Goal: Information Seeking & Learning: Learn about a topic

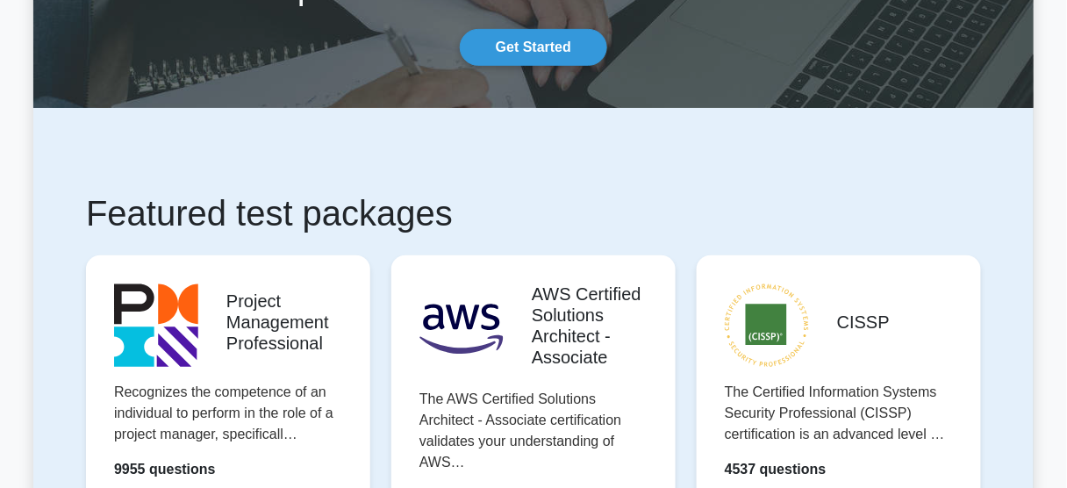
scroll to position [707, 0]
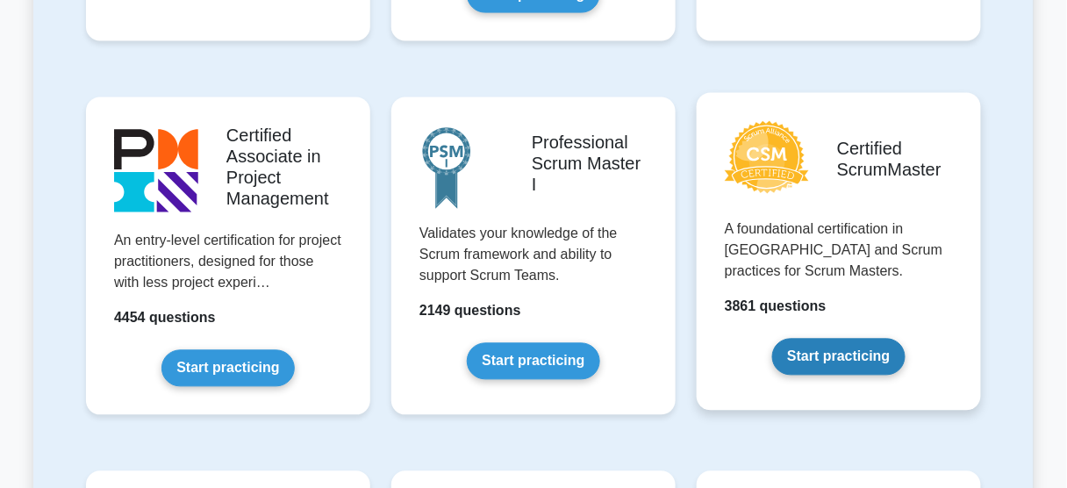
click at [834, 354] on link "Start practicing" at bounding box center [838, 357] width 133 height 37
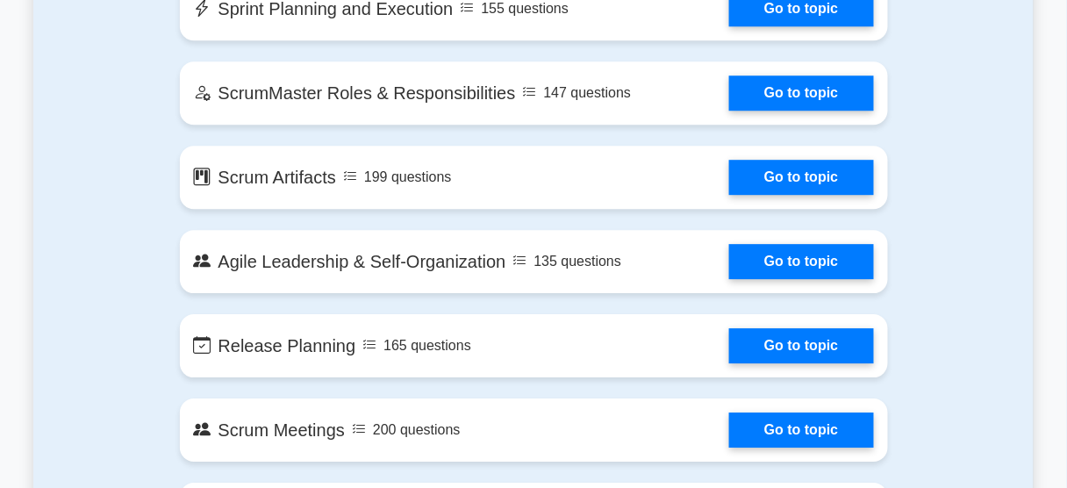
scroll to position [1182, 0]
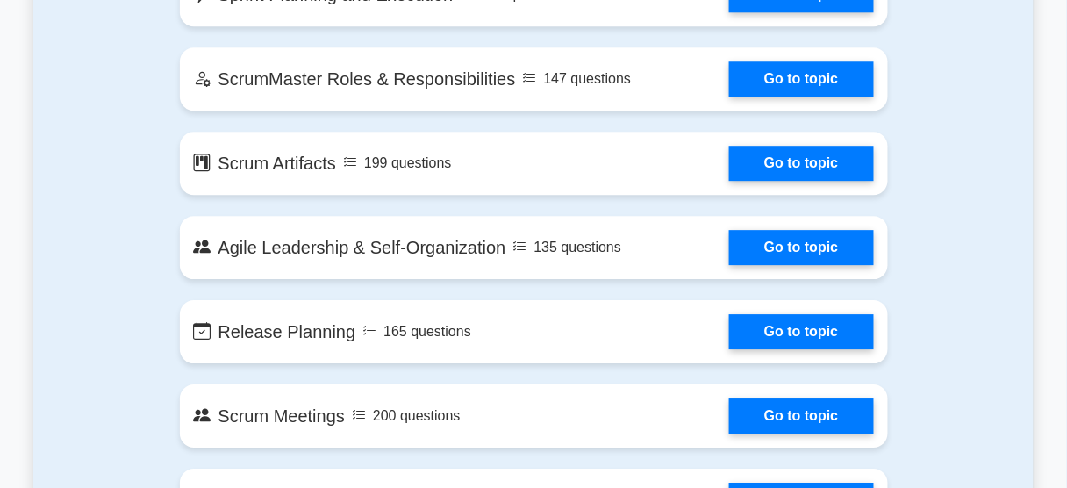
drag, startPoint x: 1074, startPoint y: 25, endPoint x: 1078, endPoint y: 120, distance: 94.9
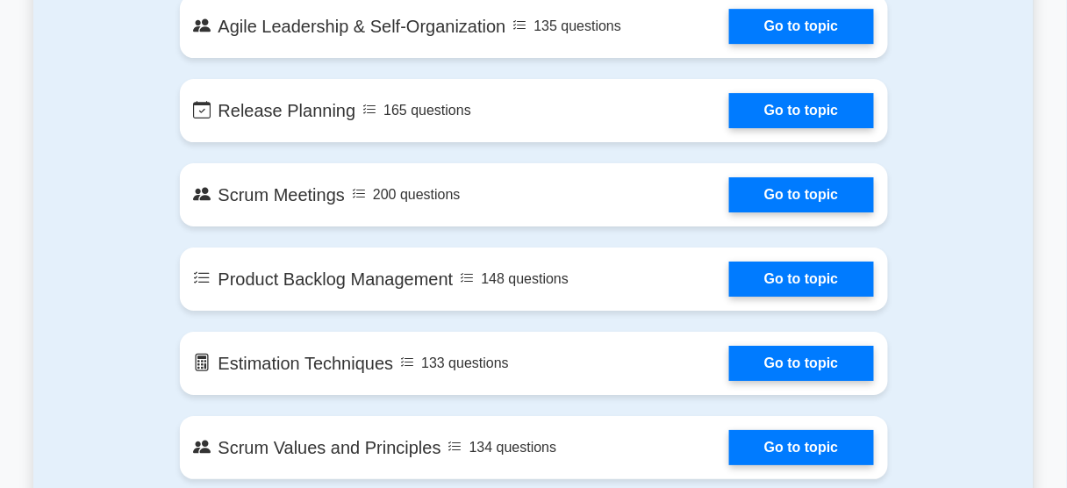
scroll to position [1446, 0]
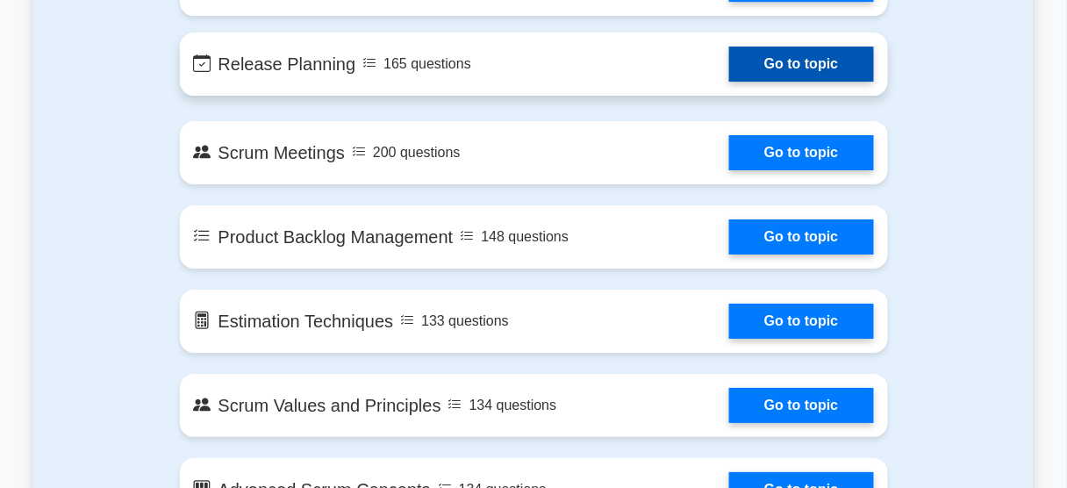
click at [823, 62] on link "Go to topic" at bounding box center [801, 64] width 144 height 35
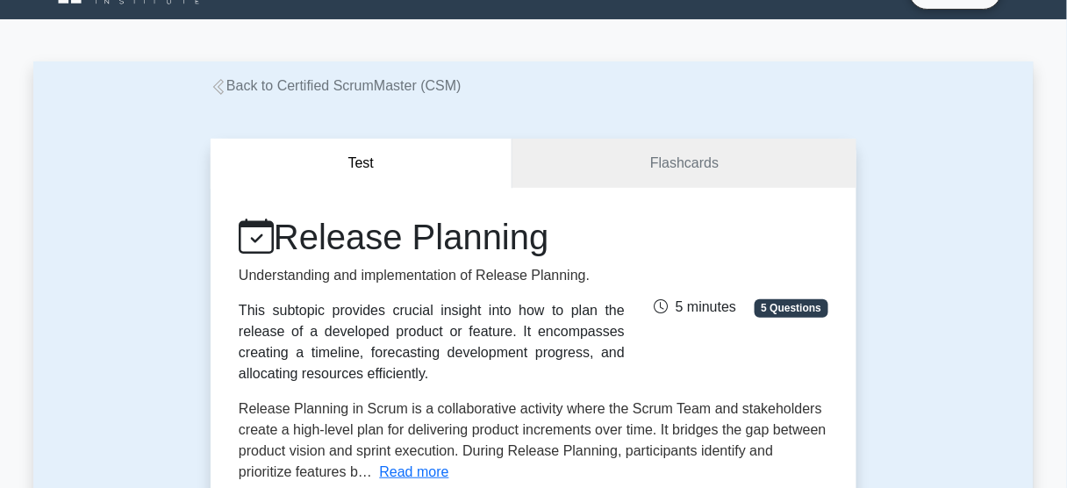
scroll to position [49, 0]
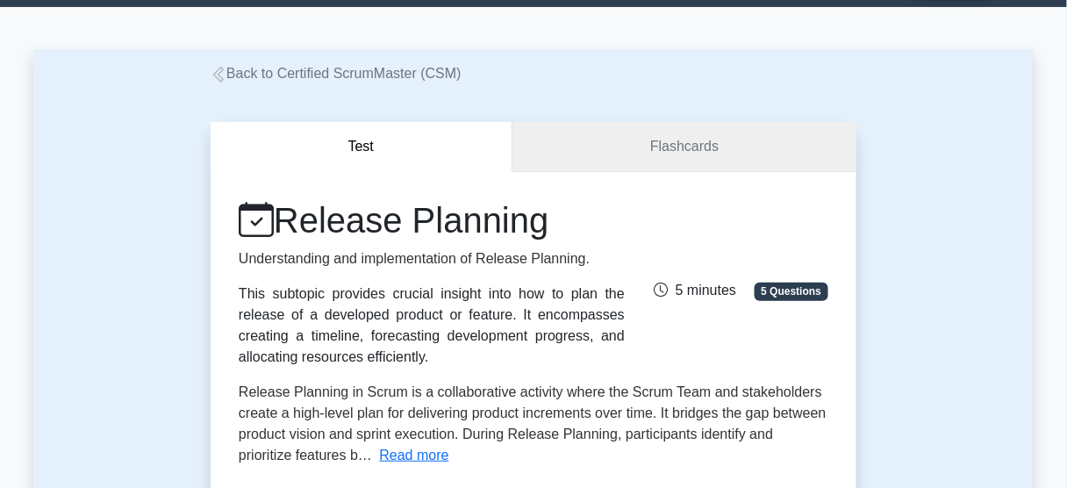
click at [693, 151] on link "Flashcards" at bounding box center [685, 147] width 344 height 50
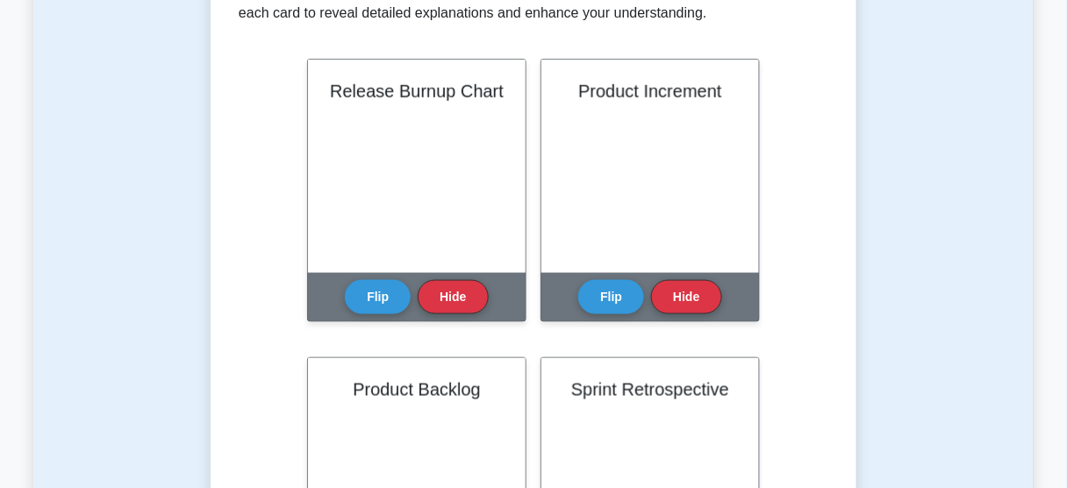
scroll to position [392, 0]
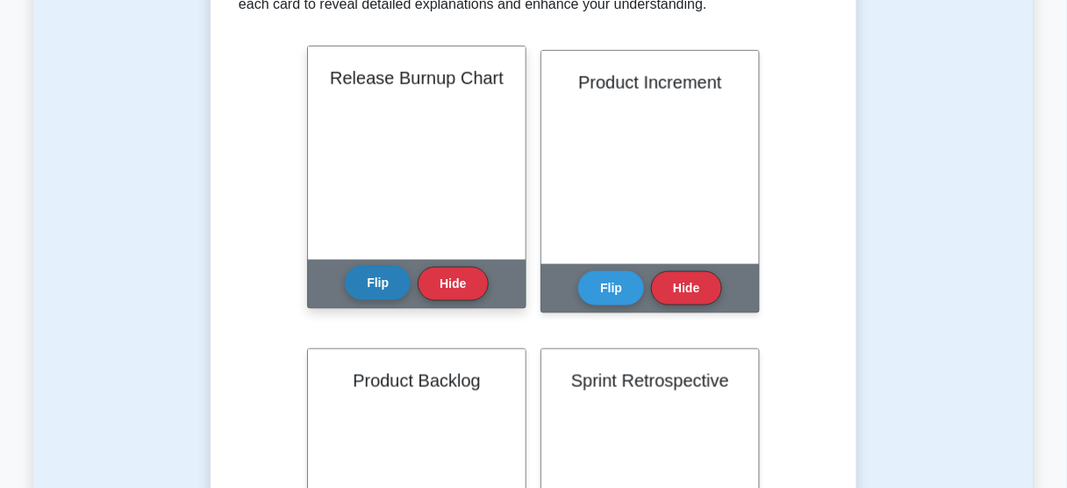
click at [360, 285] on button "Flip" at bounding box center [378, 283] width 66 height 34
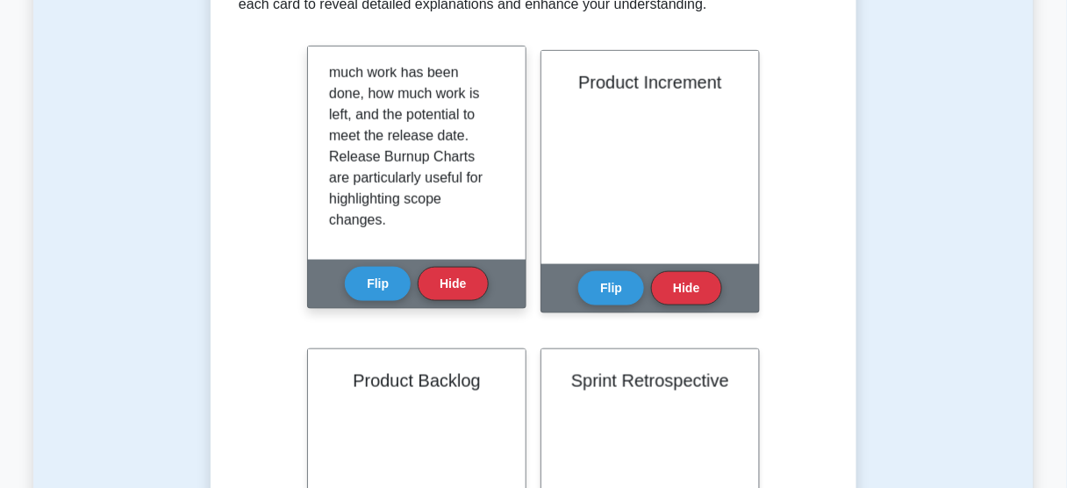
scroll to position [284, 0]
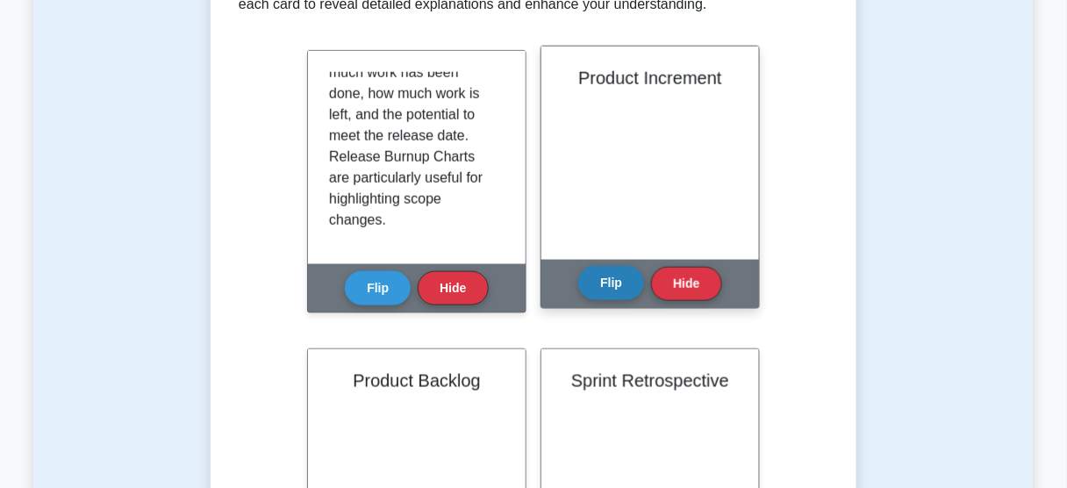
click at [613, 277] on button "Flip" at bounding box center [611, 283] width 66 height 34
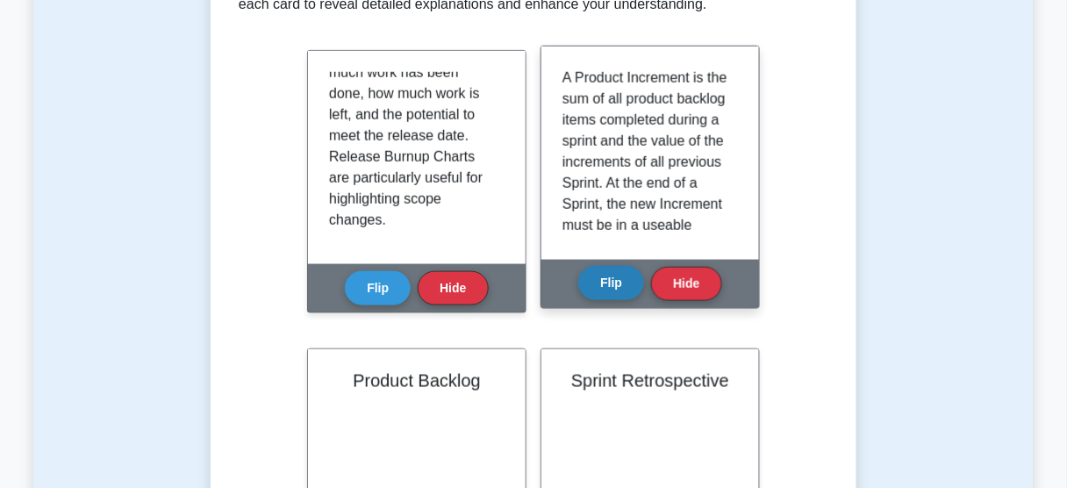
click at [597, 277] on button "Flip" at bounding box center [611, 283] width 66 height 34
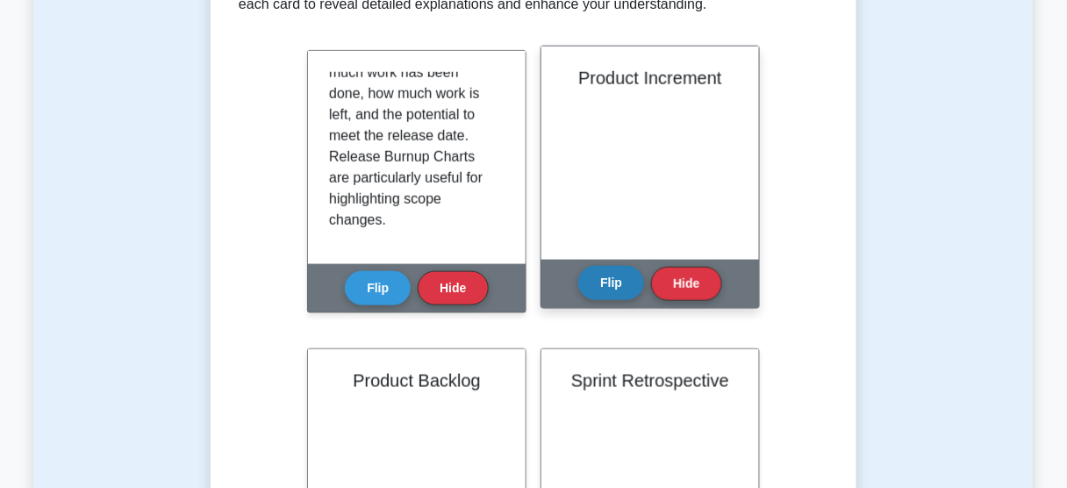
click at [597, 277] on button "Flip" at bounding box center [611, 283] width 66 height 34
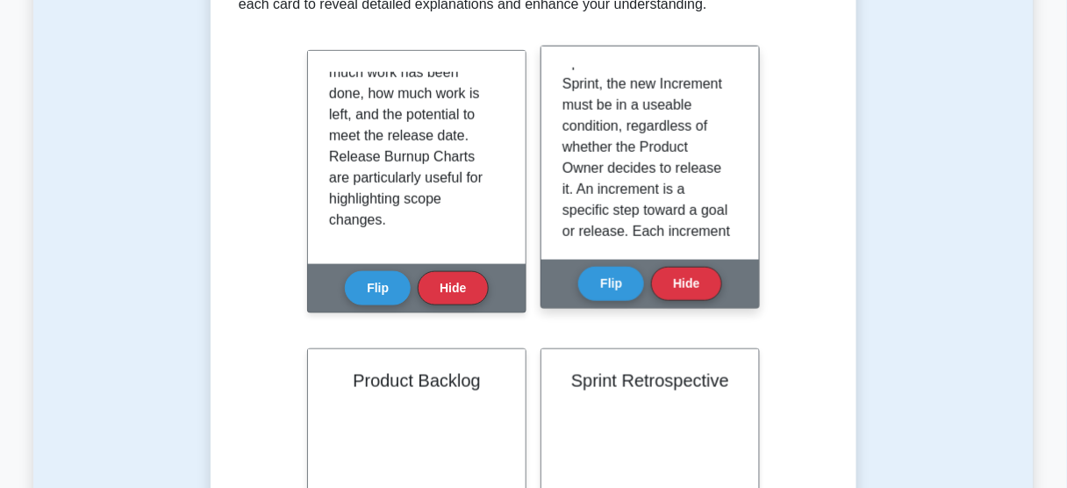
scroll to position [137, 0]
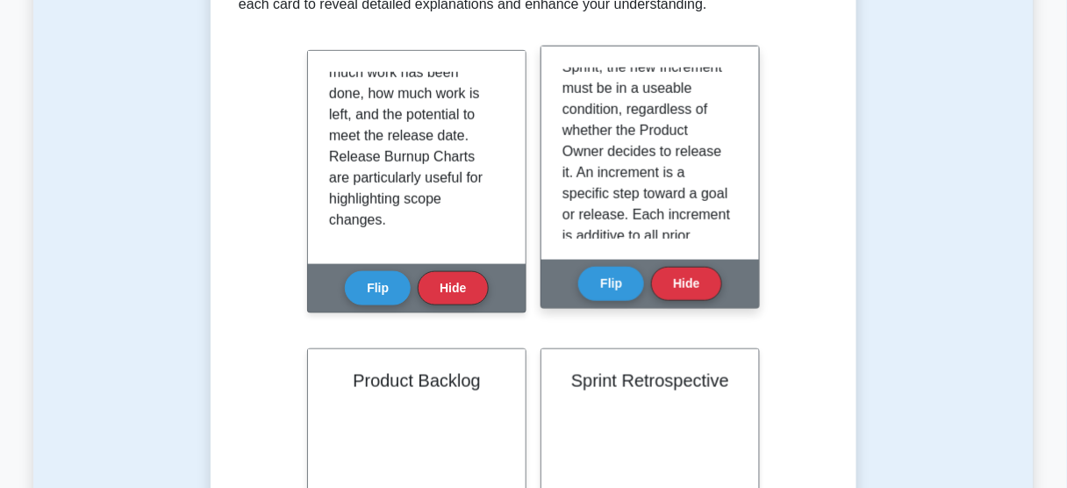
click at [738, 151] on div "A Product Increment is the sum of all product backlog items completed during a …" at bounding box center [651, 153] width 176 height 171
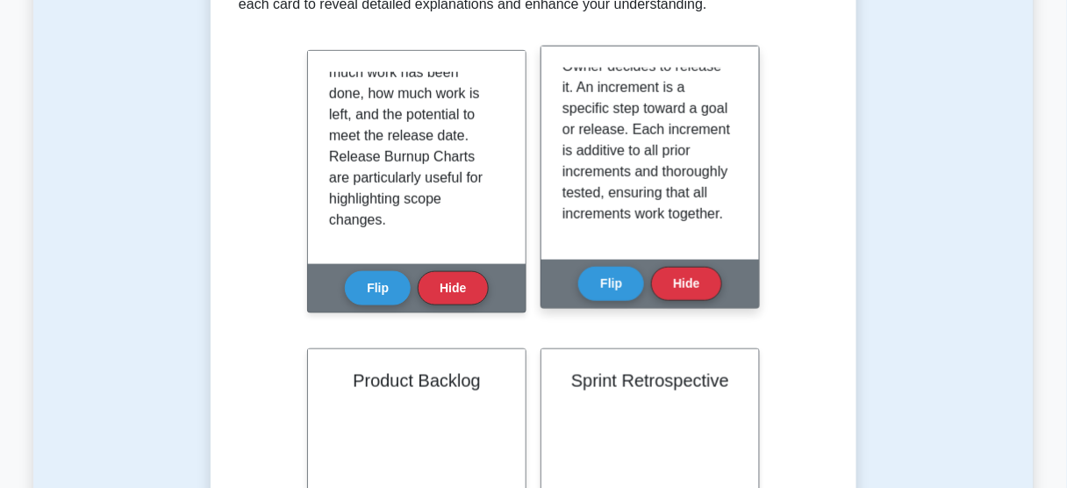
scroll to position [262, 0]
click at [619, 285] on button "Flip" at bounding box center [611, 283] width 66 height 34
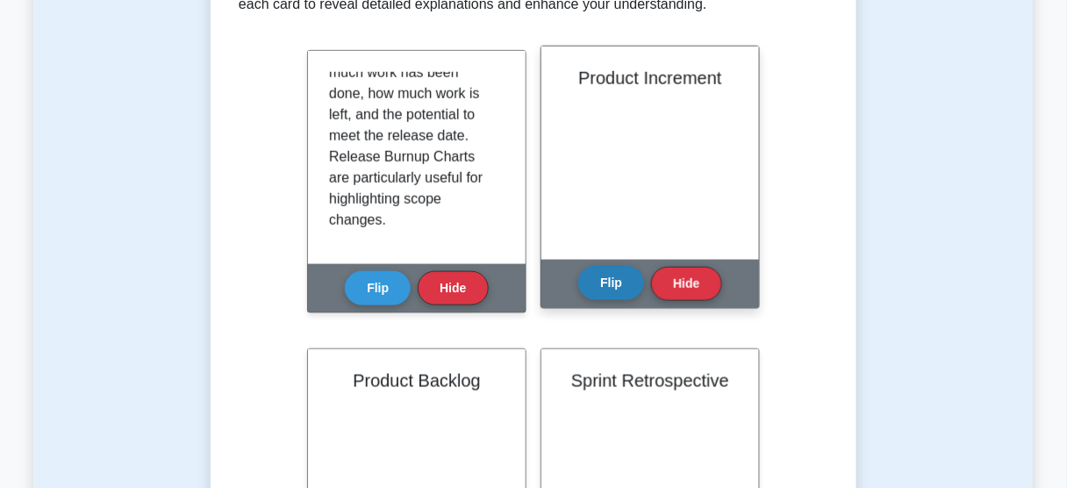
click at [619, 285] on button "Flip" at bounding box center [611, 283] width 66 height 34
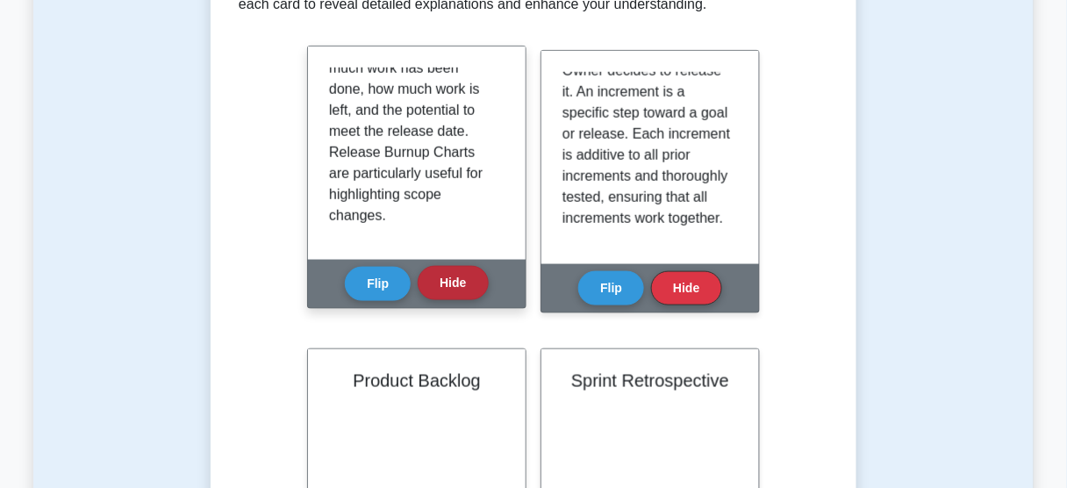
click at [457, 283] on button "Hide" at bounding box center [453, 283] width 70 height 34
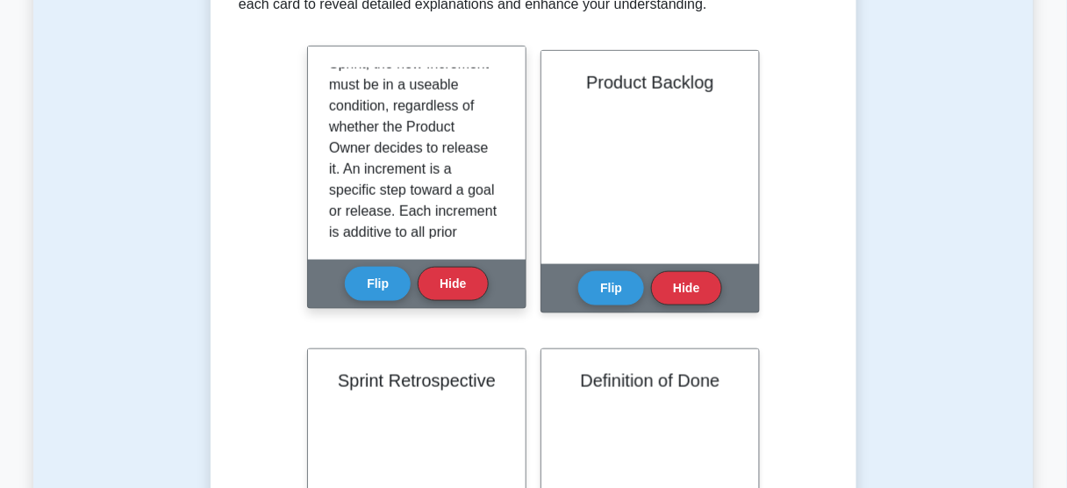
scroll to position [0, 0]
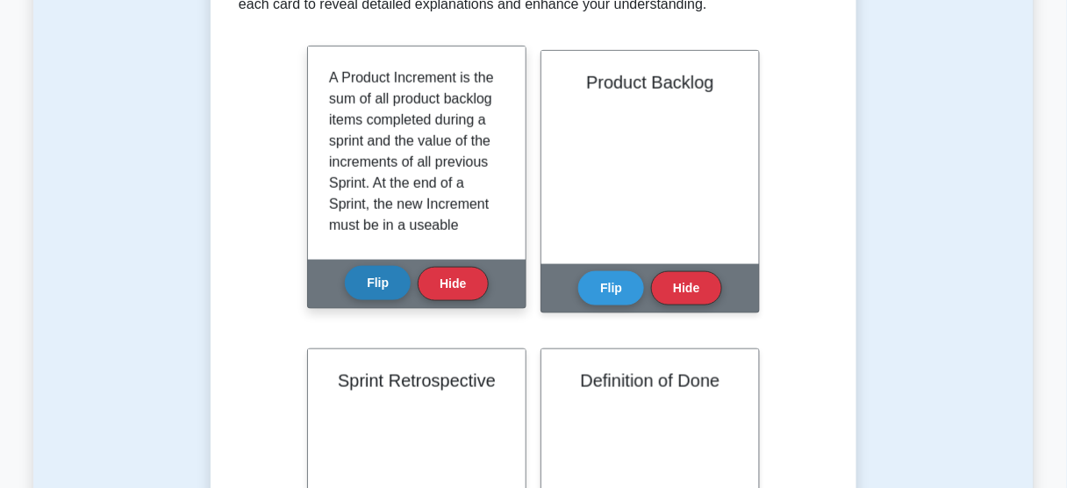
click at [370, 272] on button "Flip" at bounding box center [378, 283] width 66 height 34
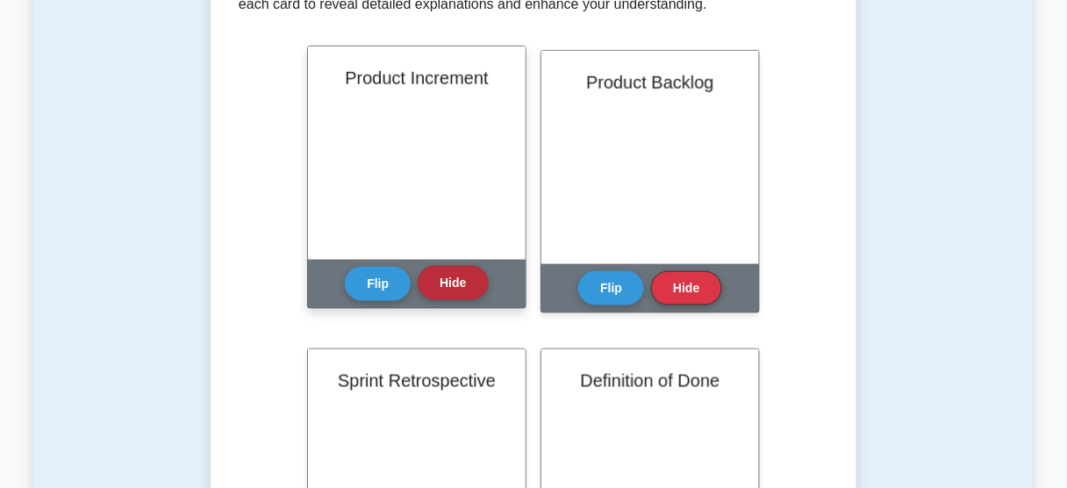
click at [430, 288] on button "Hide" at bounding box center [453, 283] width 70 height 34
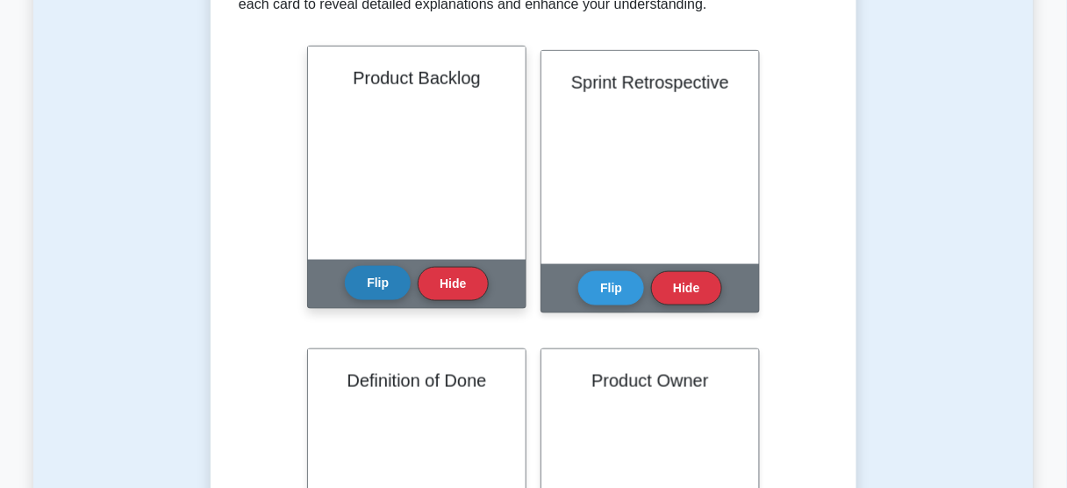
click at [370, 288] on button "Flip" at bounding box center [378, 283] width 66 height 34
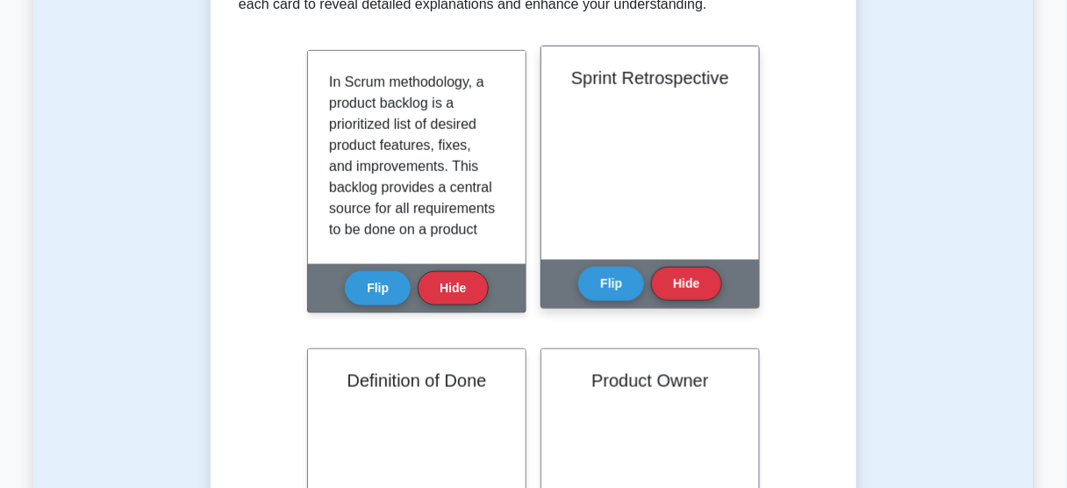
click at [345, 271] on button "Flip" at bounding box center [378, 288] width 66 height 34
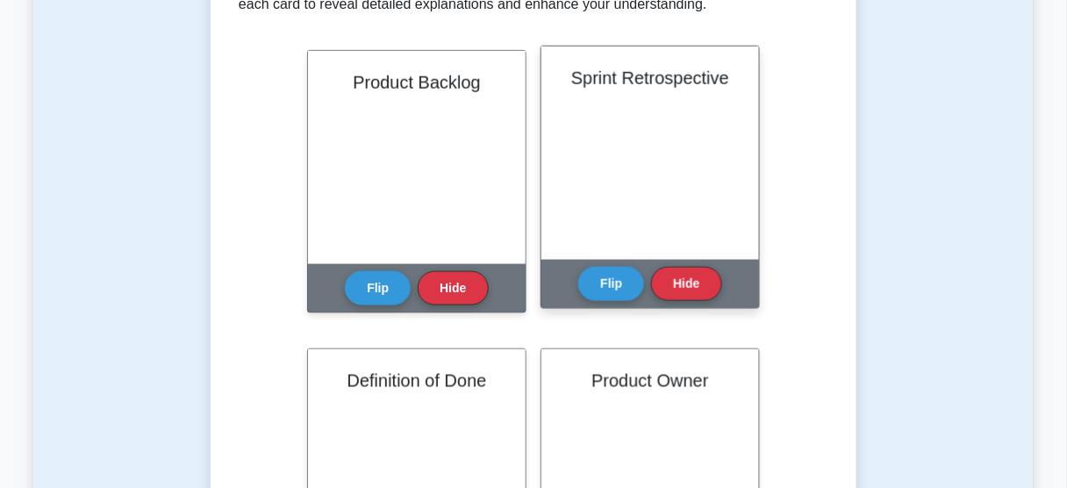
click at [345, 271] on button "Flip" at bounding box center [378, 288] width 66 height 34
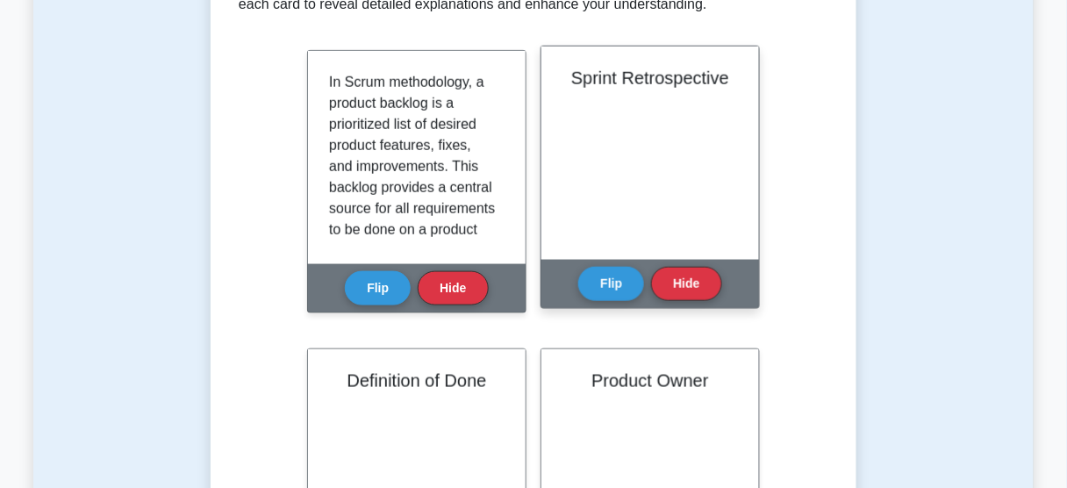
click at [345, 271] on button "Flip" at bounding box center [378, 288] width 66 height 34
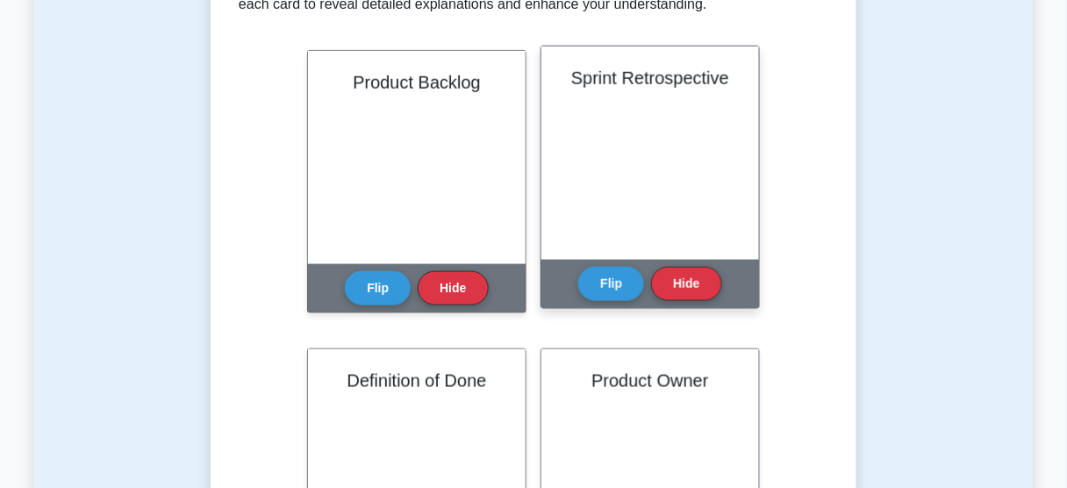
click at [345, 271] on button "Flip" at bounding box center [378, 288] width 66 height 34
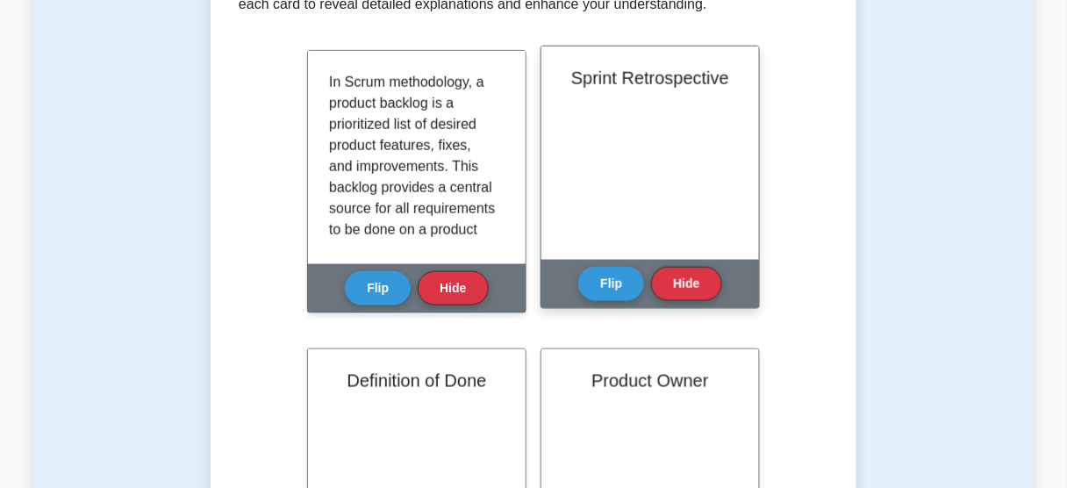
click at [345, 271] on button "Flip" at bounding box center [378, 288] width 66 height 34
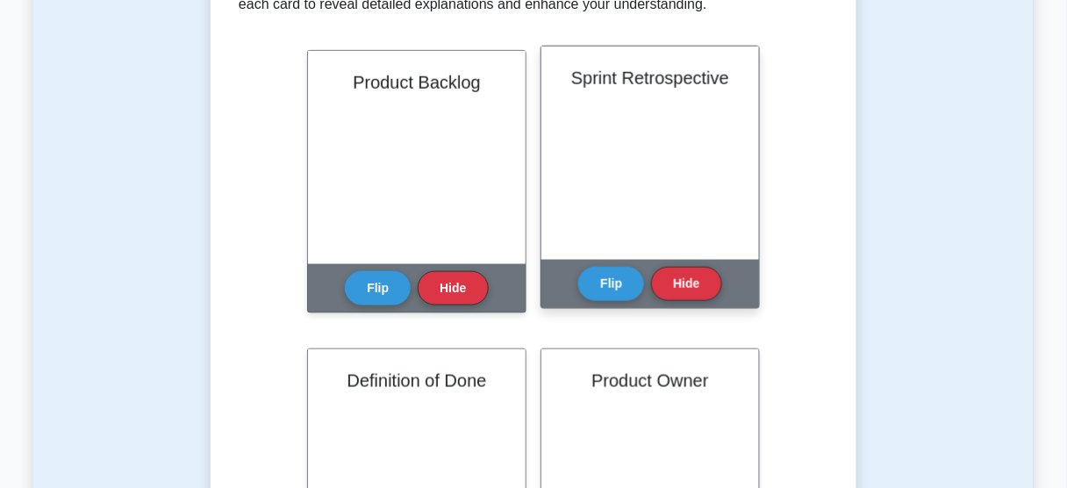
click at [345, 271] on button "Flip" at bounding box center [378, 288] width 66 height 34
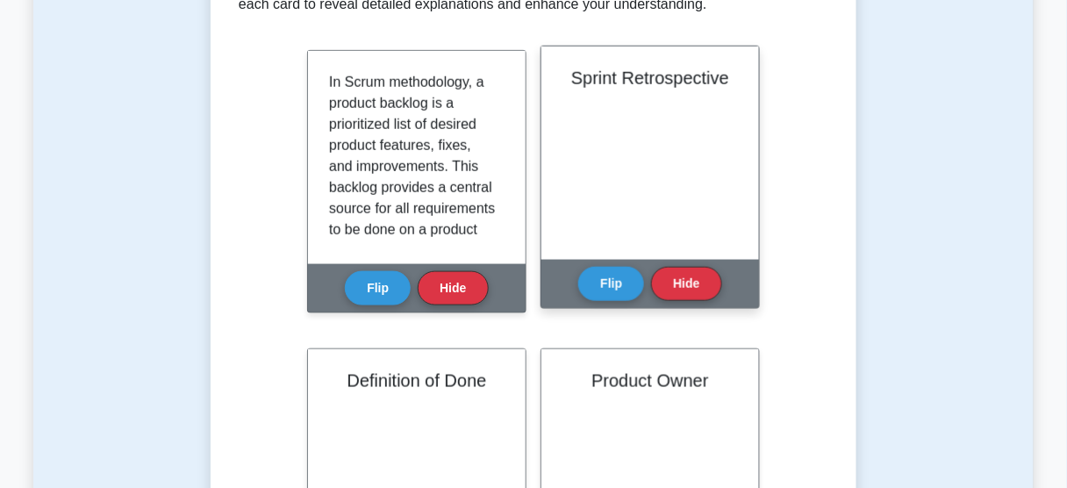
click at [345, 271] on button "Flip" at bounding box center [378, 288] width 66 height 34
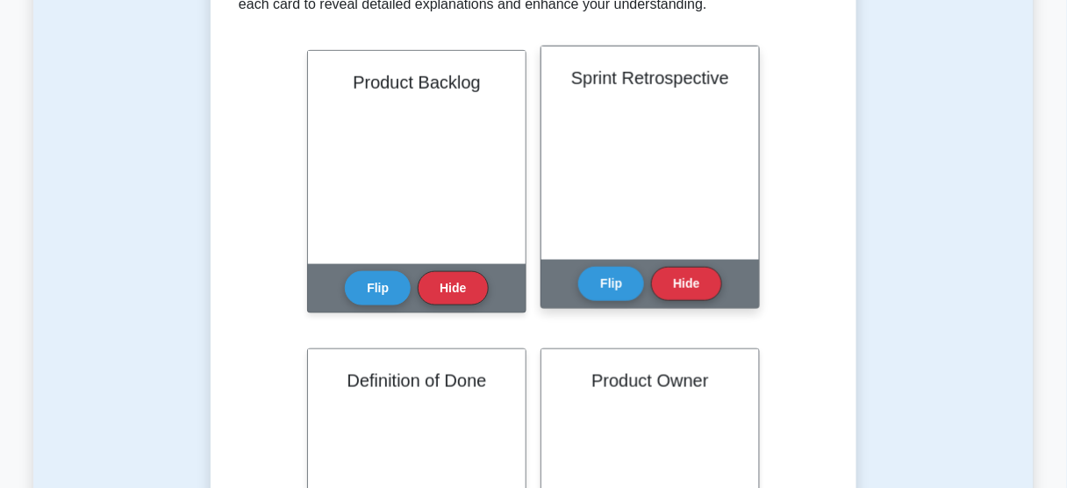
click at [345, 271] on button "Flip" at bounding box center [378, 288] width 66 height 34
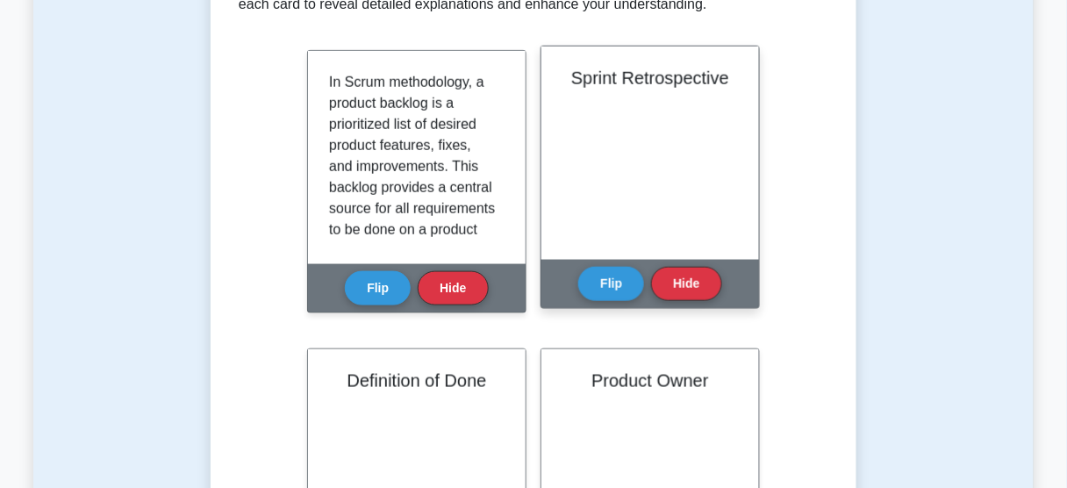
click at [345, 271] on button "Flip" at bounding box center [378, 288] width 66 height 34
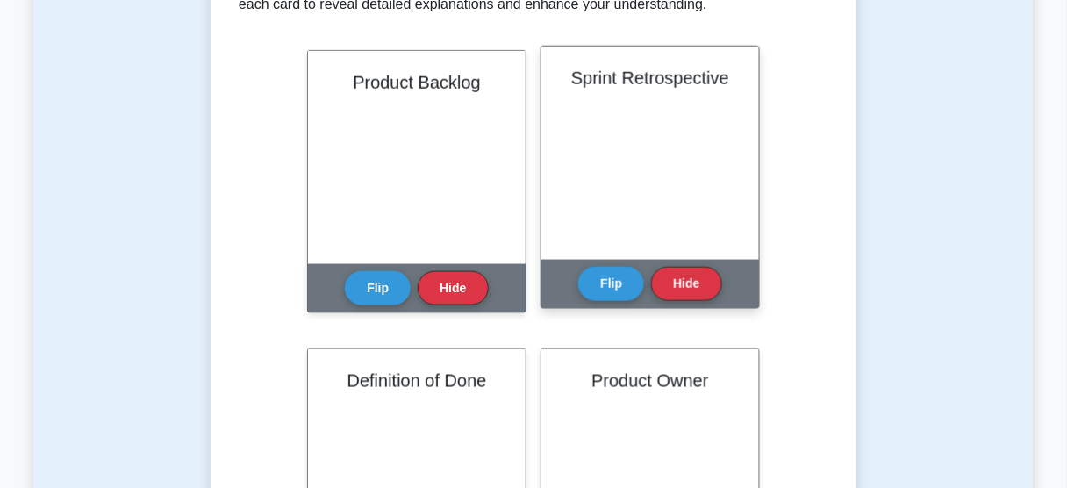
click at [345, 271] on button "Flip" at bounding box center [378, 288] width 66 height 34
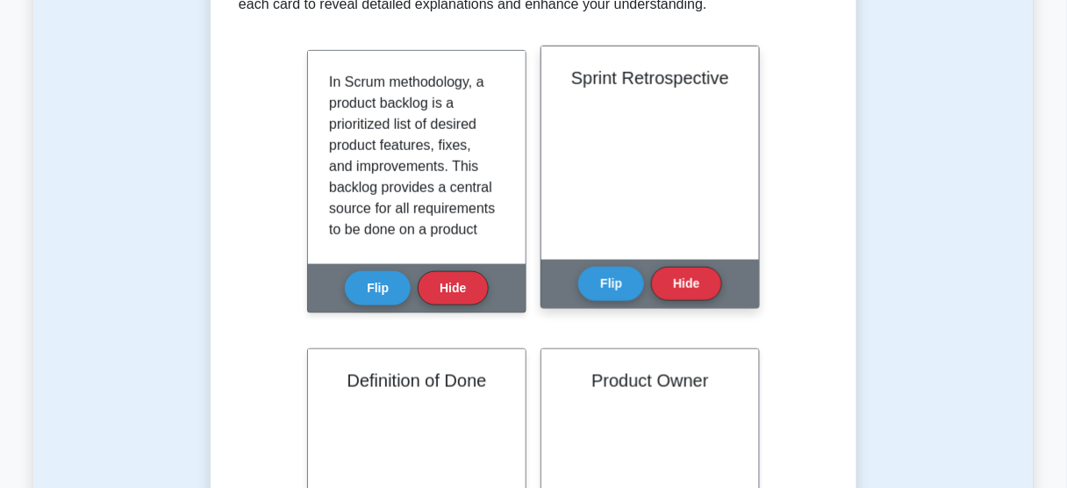
click at [345, 271] on button "Flip" at bounding box center [378, 288] width 66 height 34
